Goal: Communication & Community: Participate in discussion

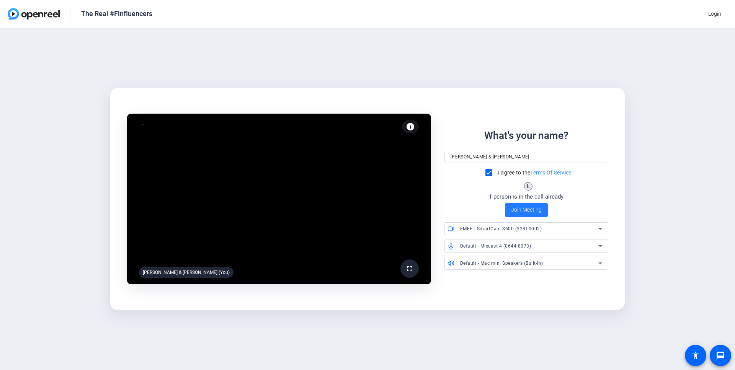
click at [528, 209] on span "Join Meeting" at bounding box center [526, 210] width 31 height 8
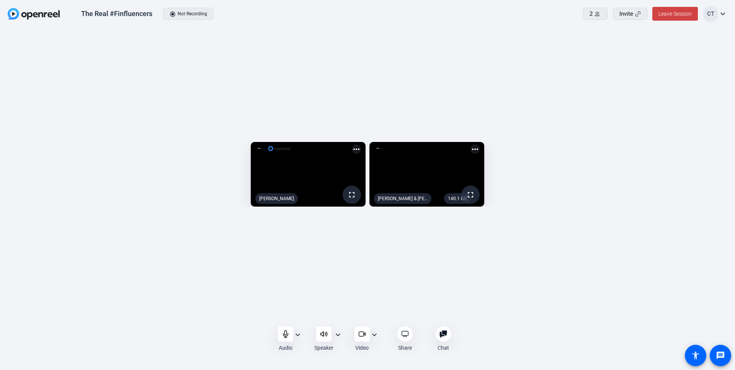
click at [336, 335] on mat-icon "expand_more" at bounding box center [337, 334] width 9 height 9
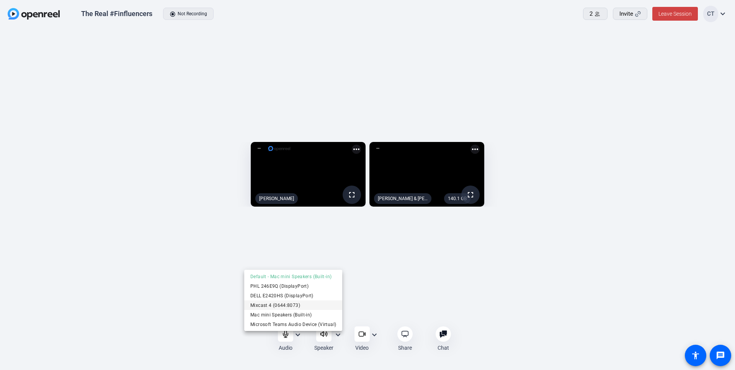
click at [297, 304] on span "Mixcast 4 (0644:8073)" at bounding box center [293, 305] width 86 height 9
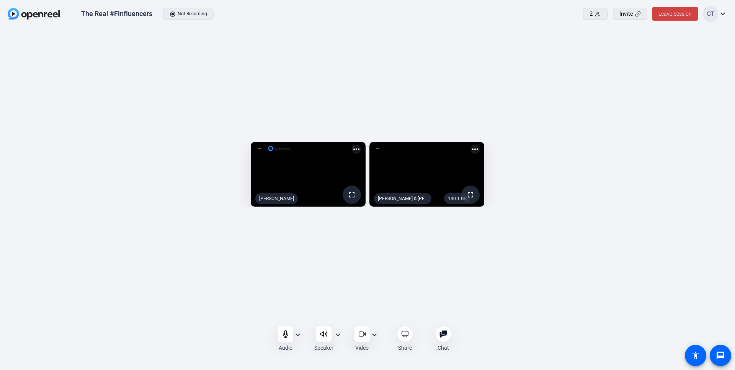
click at [300, 335] on mat-icon "expand_more" at bounding box center [297, 334] width 9 height 9
click at [300, 335] on div at bounding box center [367, 185] width 735 height 370
click at [301, 335] on mat-icon "expand_more" at bounding box center [297, 334] width 9 height 9
click at [301, 336] on div at bounding box center [367, 185] width 735 height 370
click at [681, 15] on span "Leave Session" at bounding box center [674, 14] width 33 height 6
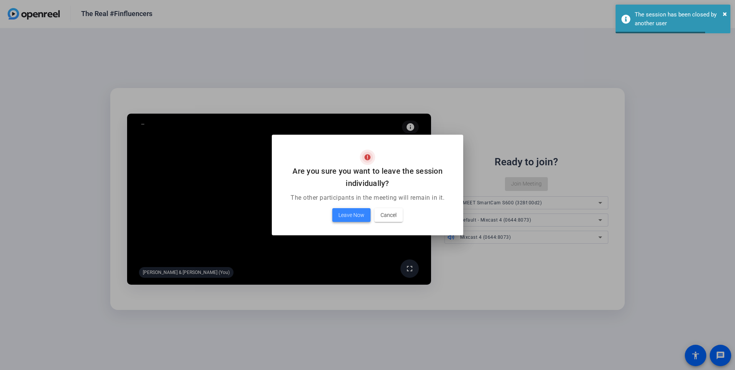
click at [345, 215] on span "Leave Now" at bounding box center [351, 214] width 26 height 9
